Goal: Task Accomplishment & Management: Use online tool/utility

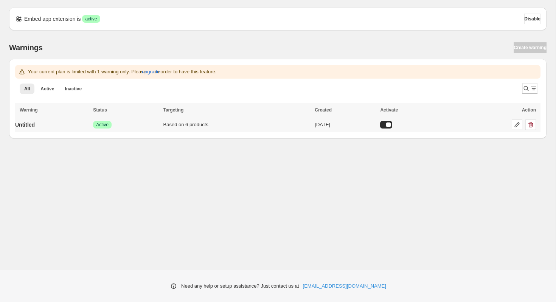
click at [236, 127] on div "Based on 6 products" at bounding box center [236, 125] width 147 height 8
click at [193, 126] on div "Based on 6 products" at bounding box center [236, 125] width 147 height 8
click at [515, 124] on icon at bounding box center [517, 125] width 8 height 8
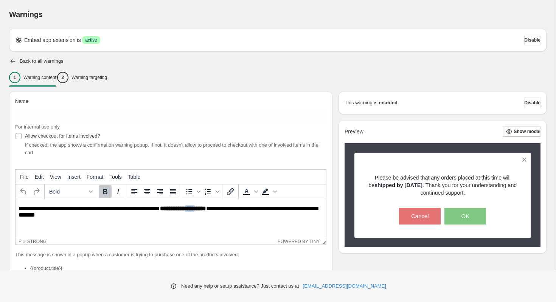
drag, startPoint x: 204, startPoint y: 211, endPoint x: 194, endPoint y: 211, distance: 10.2
click at [194, 211] on strong "**********" at bounding box center [183, 209] width 46 height 6
drag, startPoint x: 229, startPoint y: 209, endPoint x: 217, endPoint y: 209, distance: 12.5
click at [217, 209] on p "**********" at bounding box center [171, 212] width 304 height 14
click at [491, 63] on div "Back to all warnings" at bounding box center [277, 61] width 537 height 8
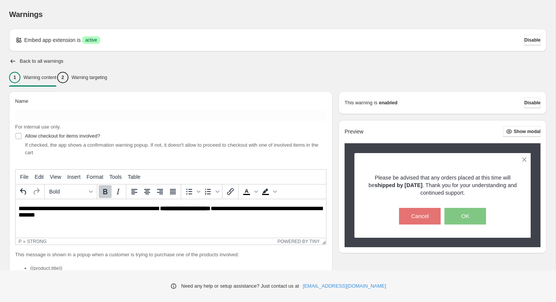
scroll to position [140, 0]
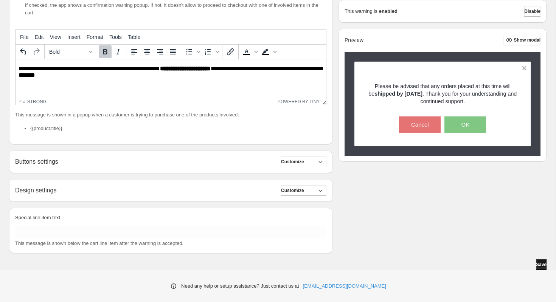
click at [537, 260] on button "Save" at bounding box center [541, 264] width 11 height 11
click at [536, 263] on span "Save" at bounding box center [541, 265] width 11 height 6
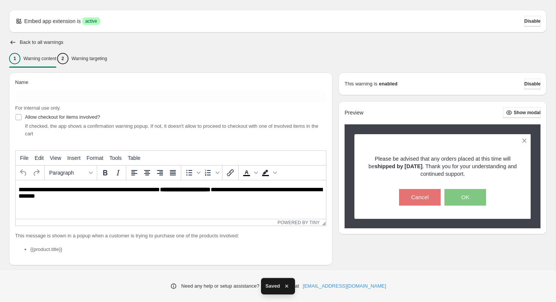
scroll to position [0, 0]
